Goal: Task Accomplishment & Management: Use online tool/utility

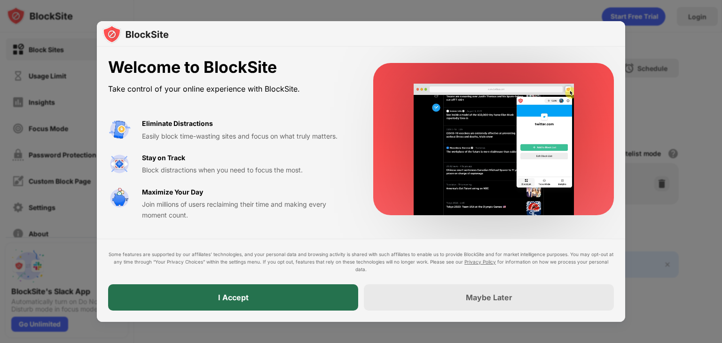
click at [286, 301] on div "I Accept" at bounding box center [233, 298] width 250 height 26
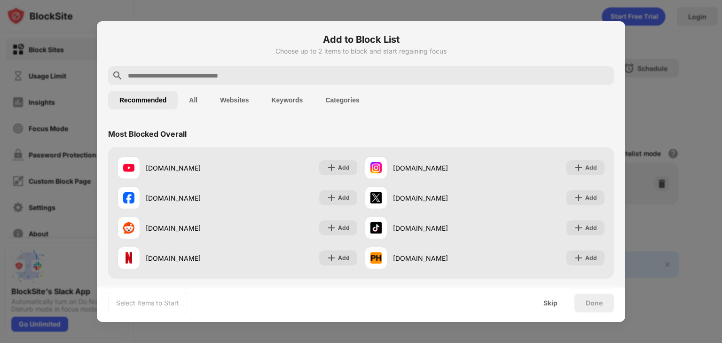
click at [215, 73] on input "text" at bounding box center [368, 75] width 483 height 11
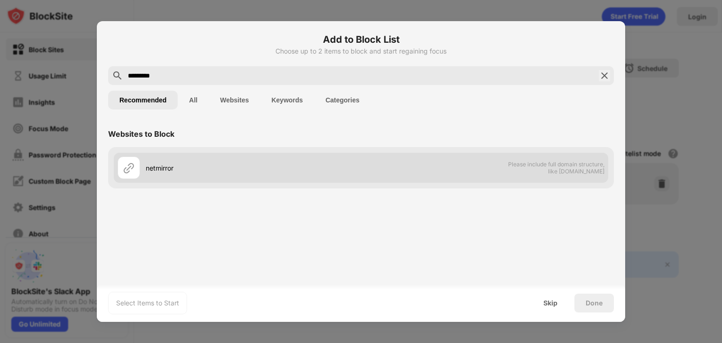
click at [331, 178] on div "netmirror" at bounding box center [240, 168] width 244 height 23
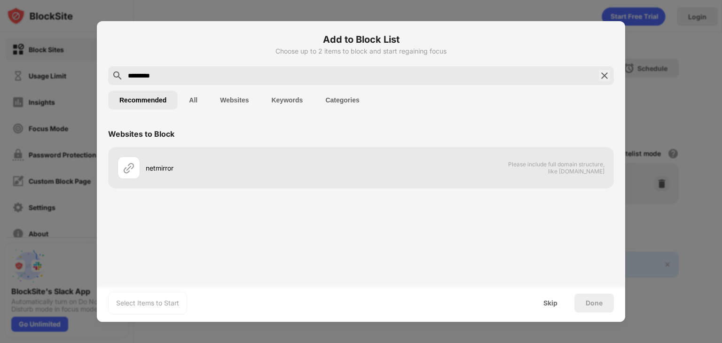
click at [214, 78] on input "*********" at bounding box center [361, 75] width 468 height 11
type input "**********"
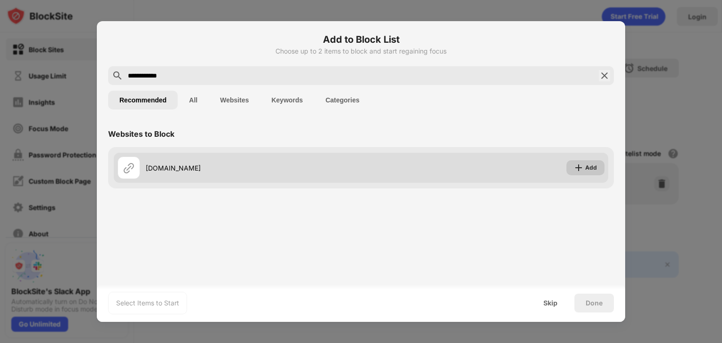
drag, startPoint x: 192, startPoint y: 184, endPoint x: 582, endPoint y: 167, distance: 389.8
click at [582, 167] on div "[DOMAIN_NAME] Add" at bounding box center [361, 167] width 506 height 41
click at [582, 167] on img at bounding box center [578, 167] width 9 height 9
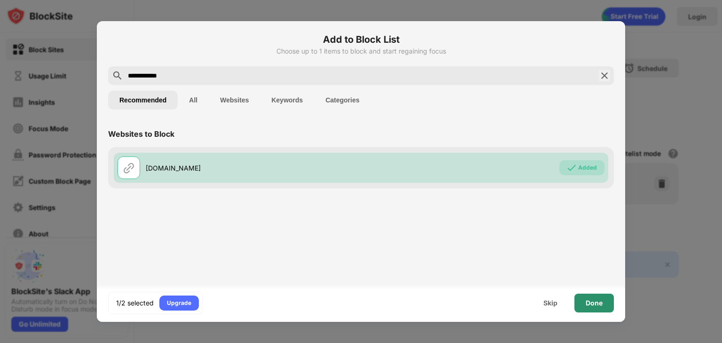
click at [579, 300] on div "Done" at bounding box center [595, 303] width 40 height 19
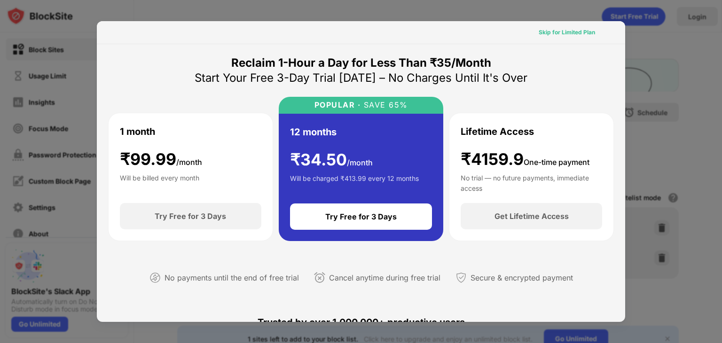
click at [573, 34] on div "Skip for Limited Plan" at bounding box center [567, 32] width 56 height 9
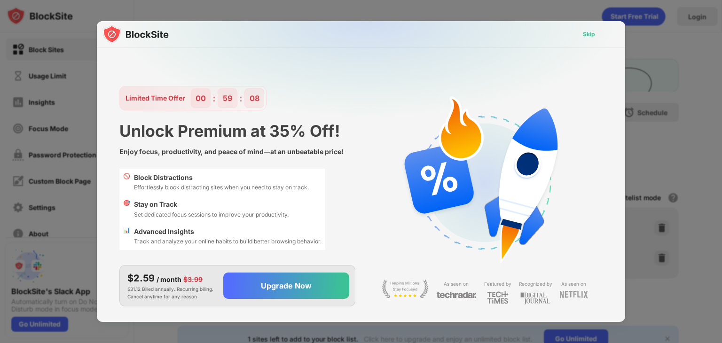
click at [583, 37] on div "Skip" at bounding box center [589, 34] width 27 height 15
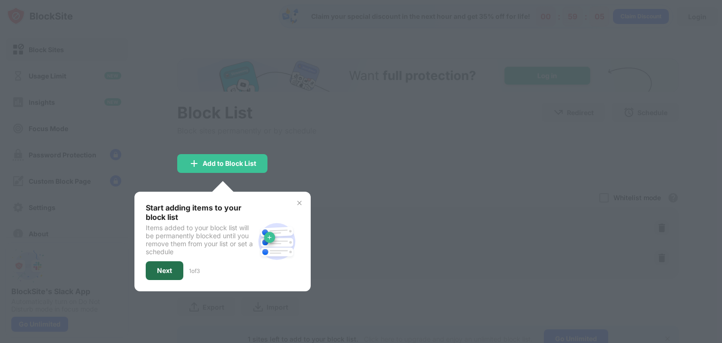
click at [158, 267] on div "Next" at bounding box center [164, 271] width 15 height 8
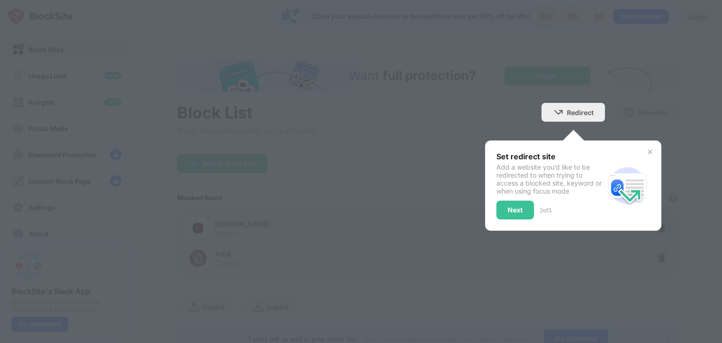
click at [158, 267] on div at bounding box center [361, 171] width 722 height 343
click at [508, 207] on div "Next" at bounding box center [515, 210] width 15 height 8
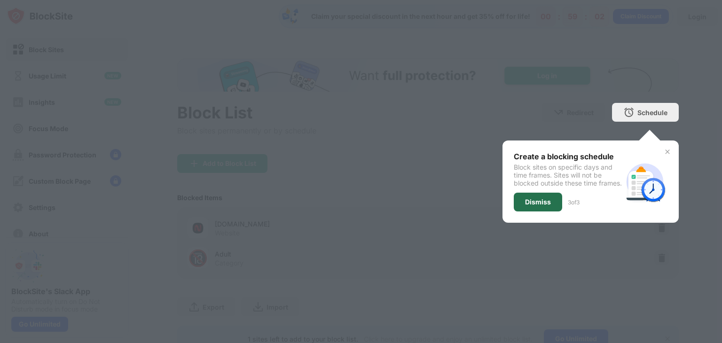
click at [525, 206] on div "Dismiss" at bounding box center [538, 202] width 26 height 8
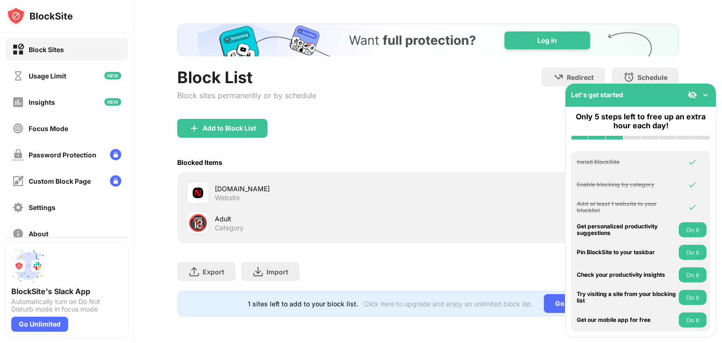
scroll to position [0, 7]
